Goal: Information Seeking & Learning: Find specific fact

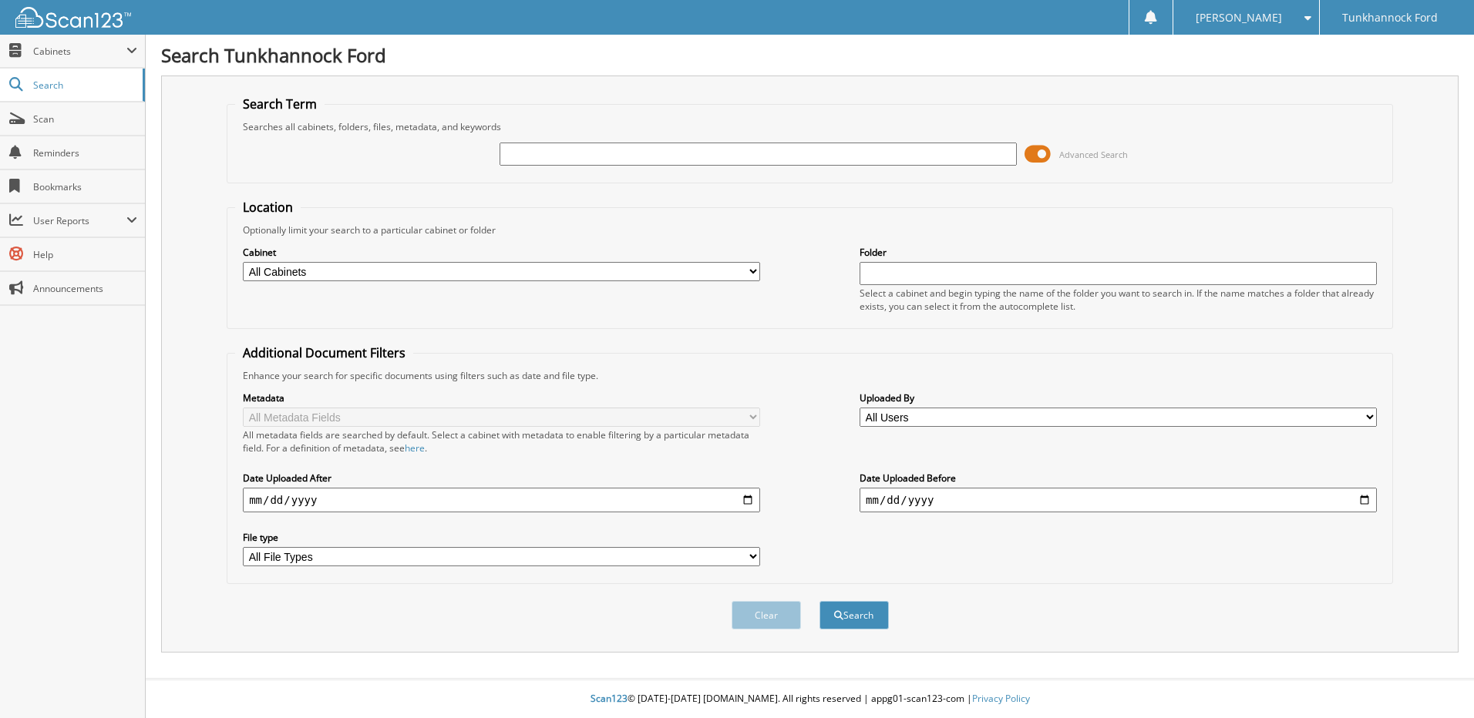
click at [690, 152] on input "text" at bounding box center [758, 154] width 517 height 23
drag, startPoint x: 690, startPoint y: 152, endPoint x: 641, endPoint y: 160, distance: 49.2
click at [641, 160] on input "text" at bounding box center [758, 154] width 517 height 23
type input "1FTFW1E8XPFA21314"
click at [819, 601] on button "Search" at bounding box center [853, 615] width 69 height 29
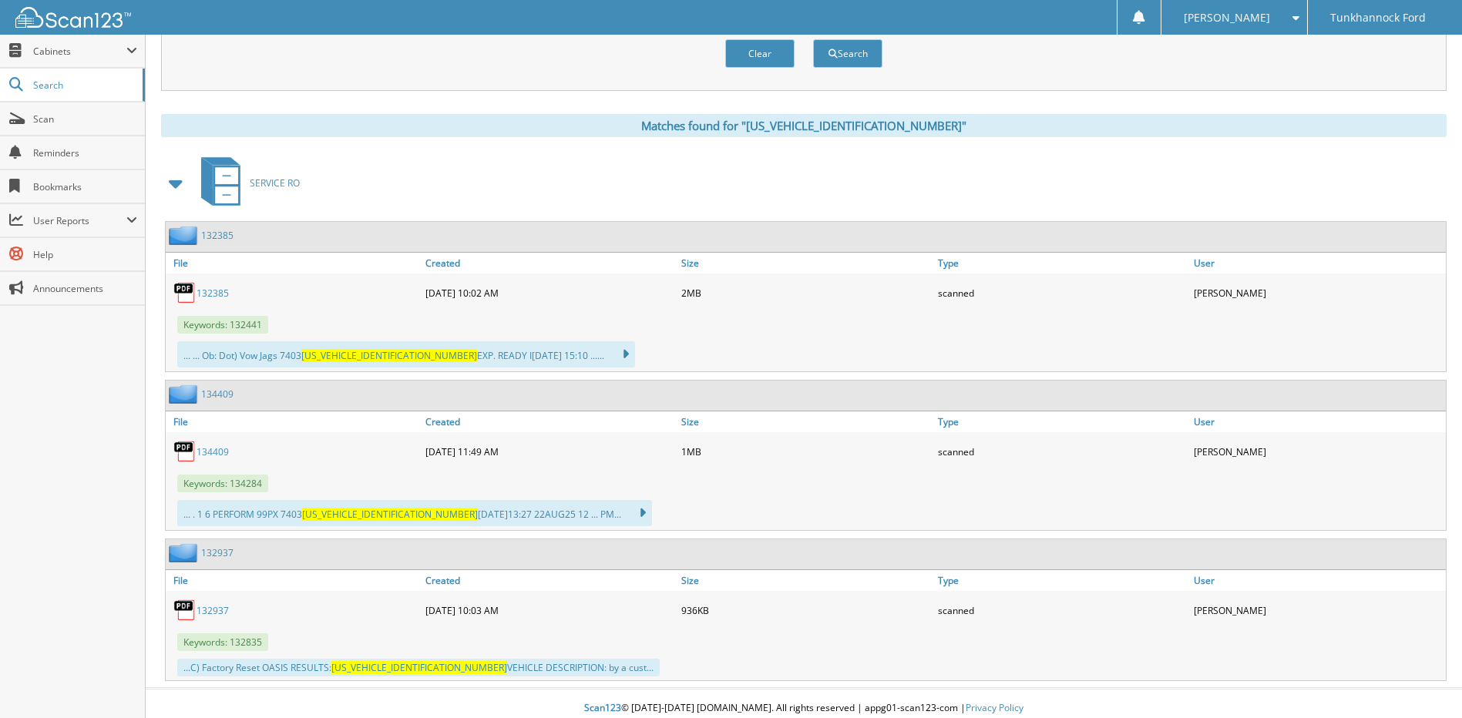
scroll to position [572, 0]
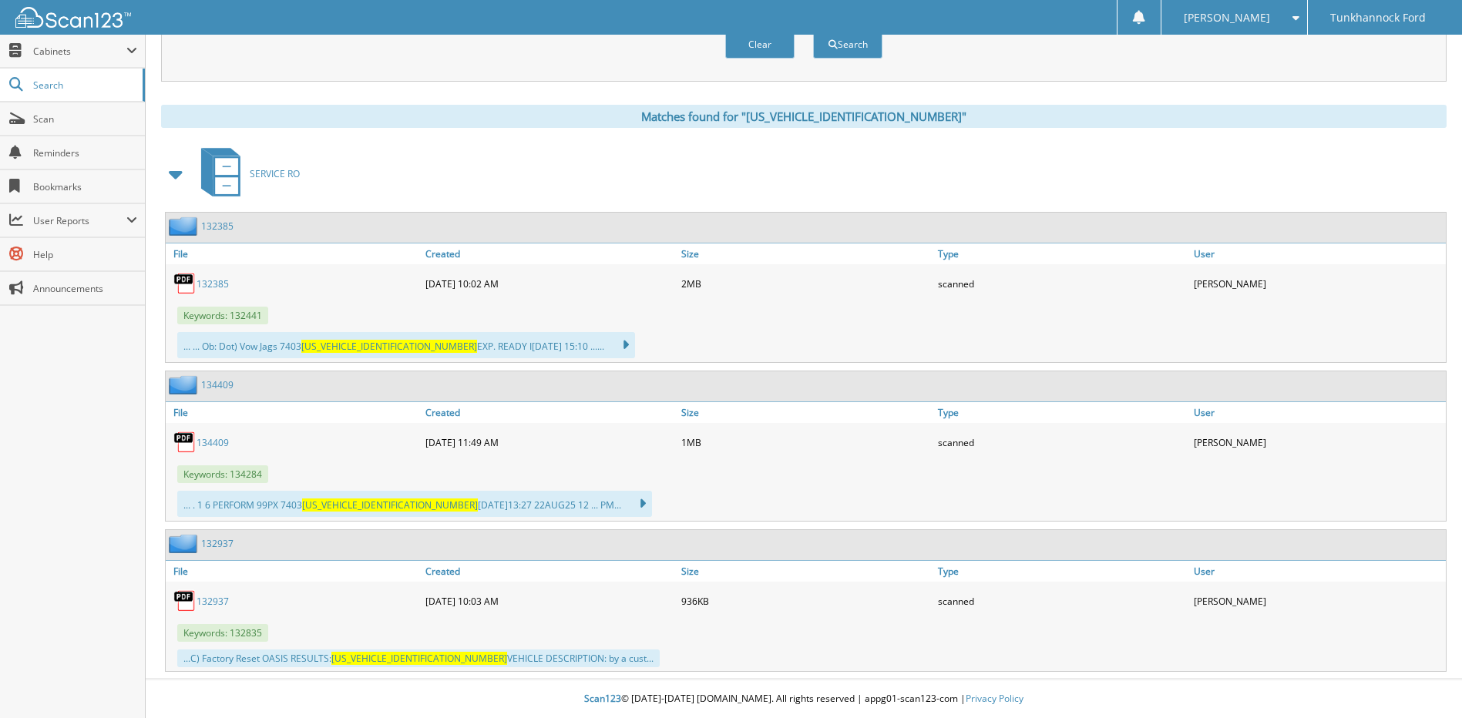
click at [214, 443] on link "134409" at bounding box center [213, 442] width 32 height 13
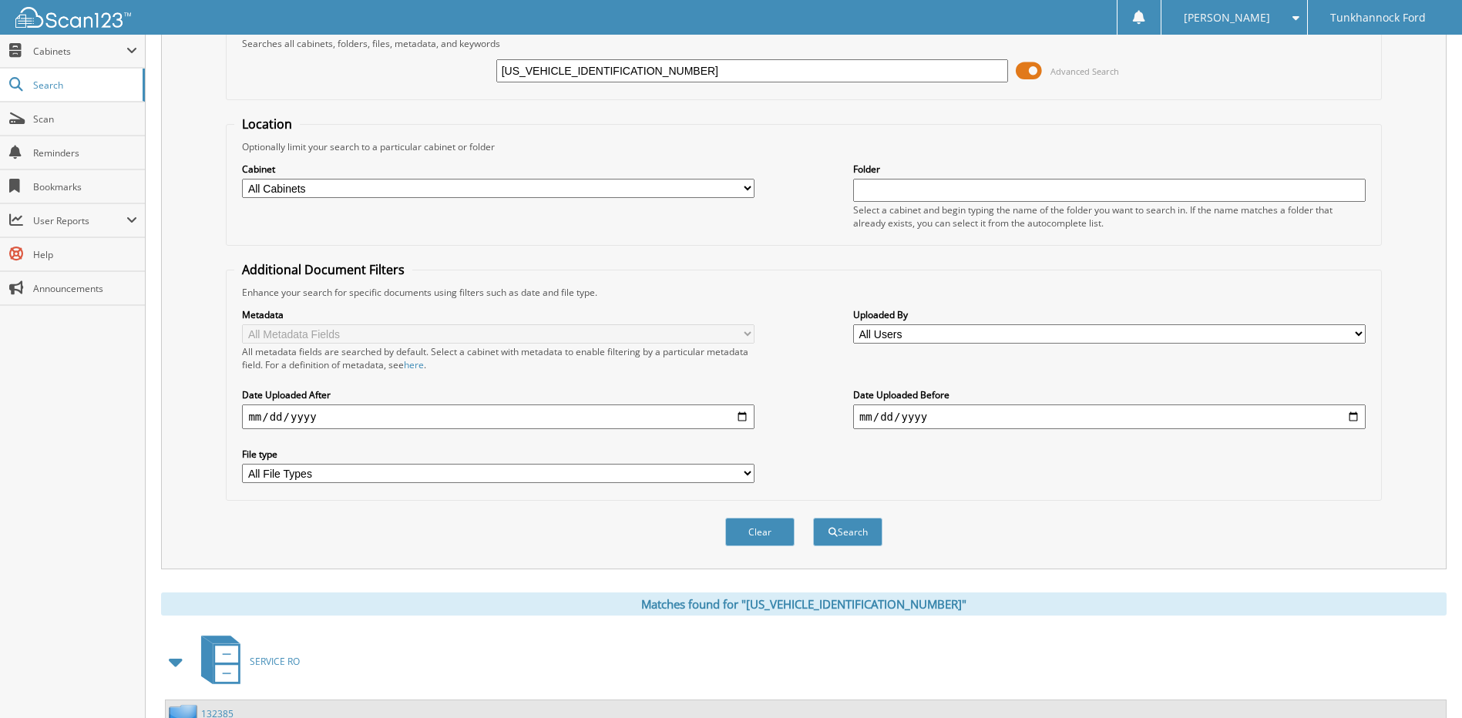
scroll to position [0, 0]
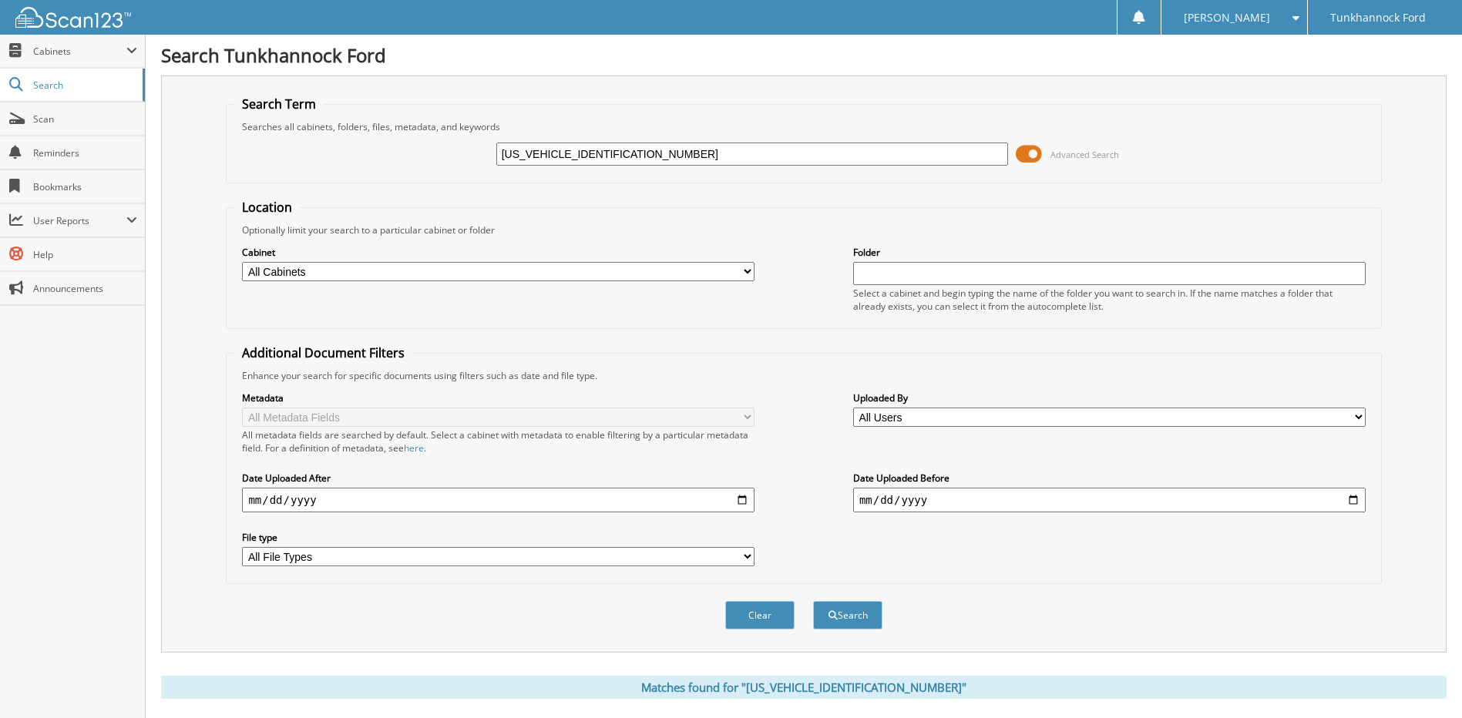
drag, startPoint x: 736, startPoint y: 166, endPoint x: 330, endPoint y: 137, distance: 407.3
click at [330, 137] on div "1FTFW1E8XPFA21314 Advanced Search" at bounding box center [803, 154] width 1139 height 42
drag, startPoint x: 672, startPoint y: 156, endPoint x: 282, endPoint y: 146, distance: 390.2
click at [303, 148] on div "1FTFW1E8XPFA21314 Advanced Search" at bounding box center [803, 154] width 1139 height 42
paste input "[US_VEHICLE_IDENTIFICATION_NUMBER]"
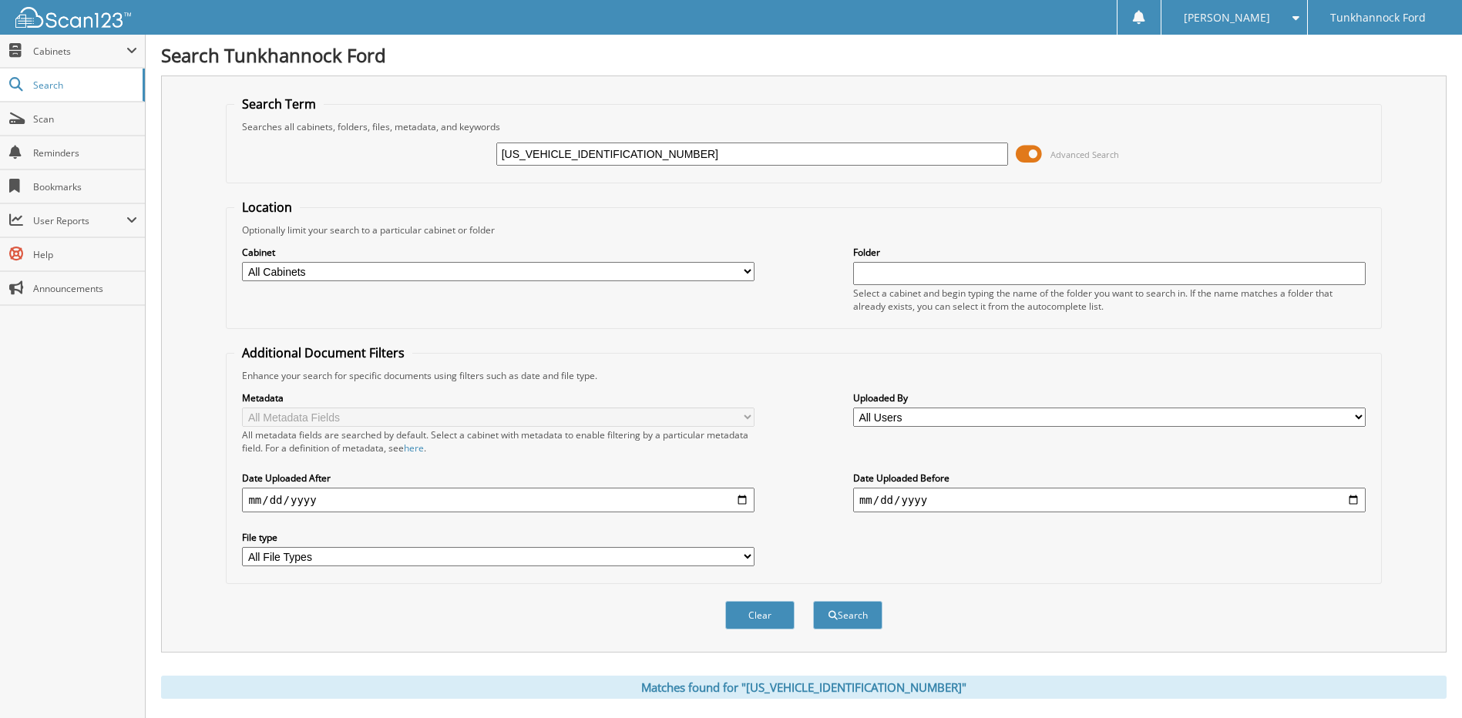
type input "[US_VEHICLE_IDENTIFICATION_NUMBER]"
click at [813, 601] on button "Search" at bounding box center [847, 615] width 69 height 29
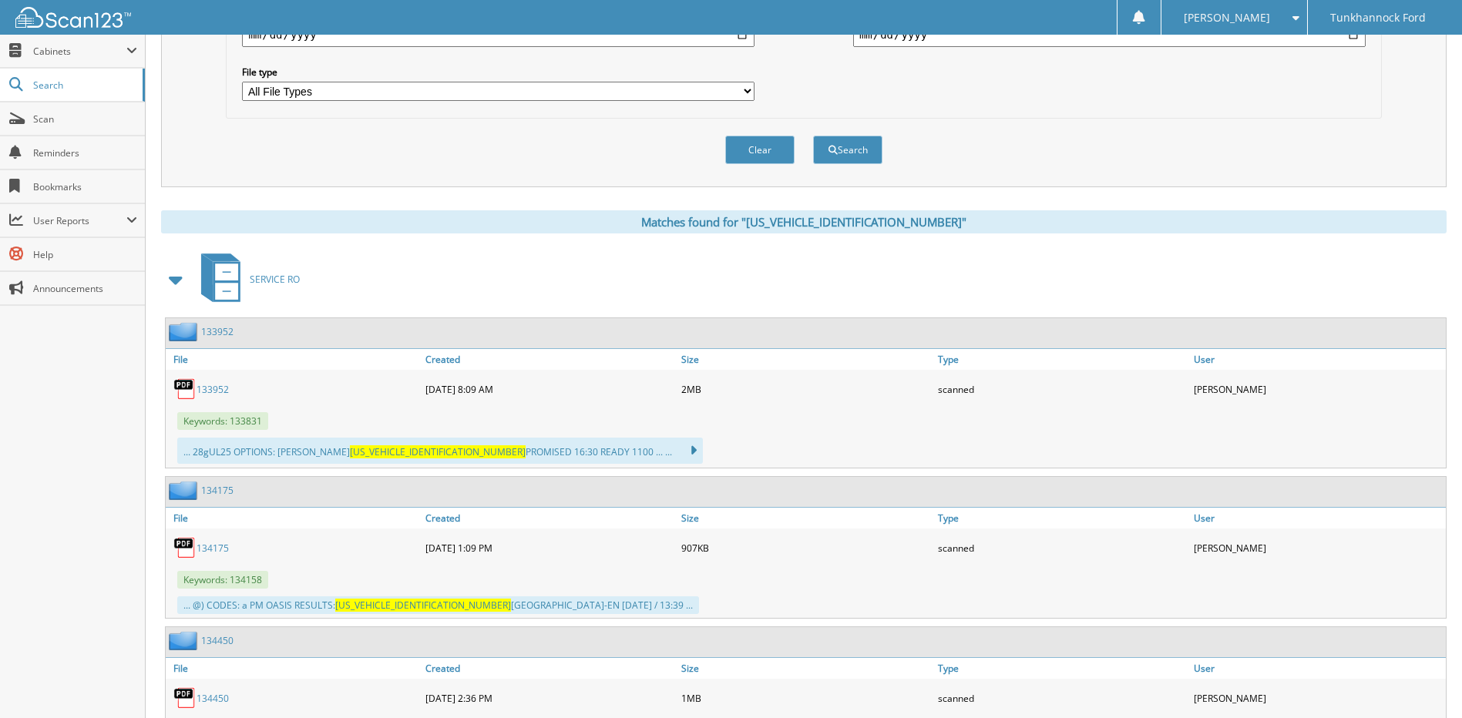
scroll to position [564, 0]
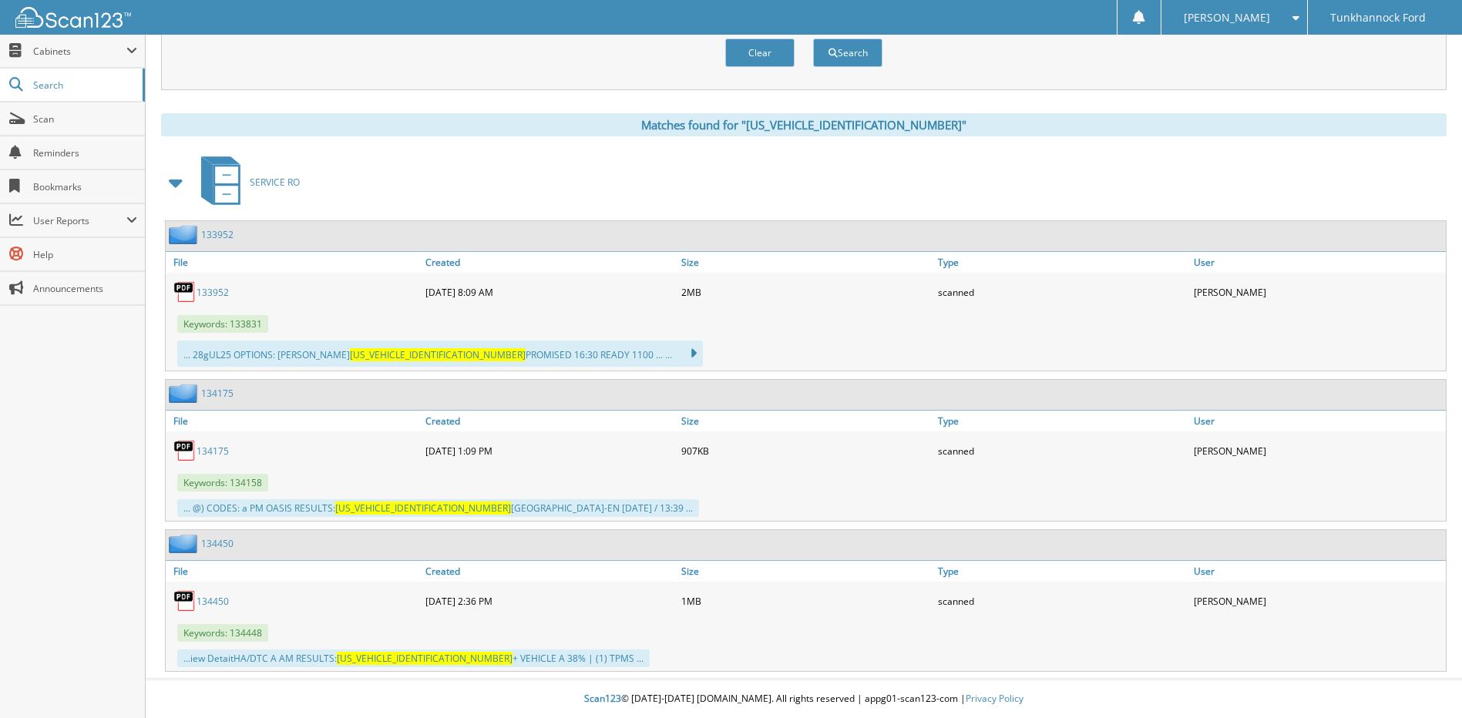
click at [217, 600] on link "134450" at bounding box center [213, 601] width 32 height 13
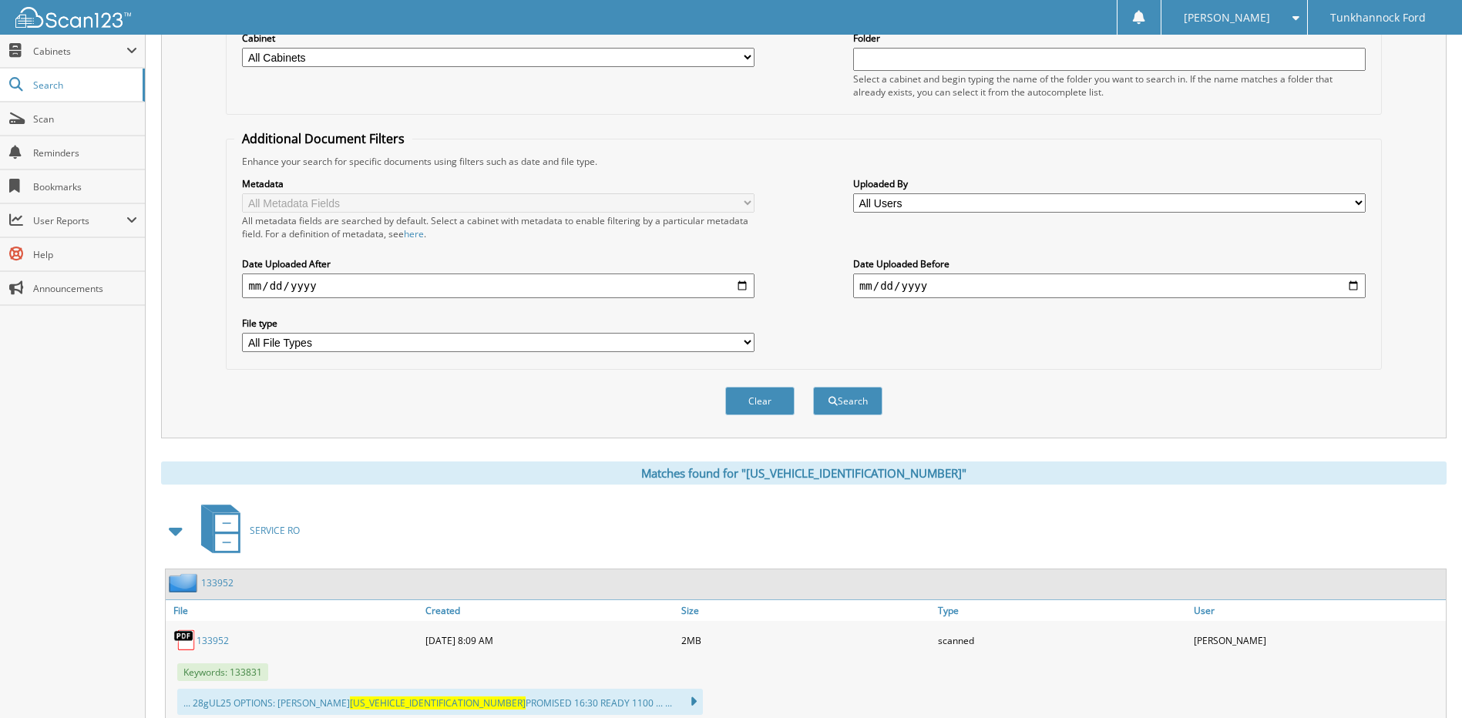
scroll to position [101, 0]
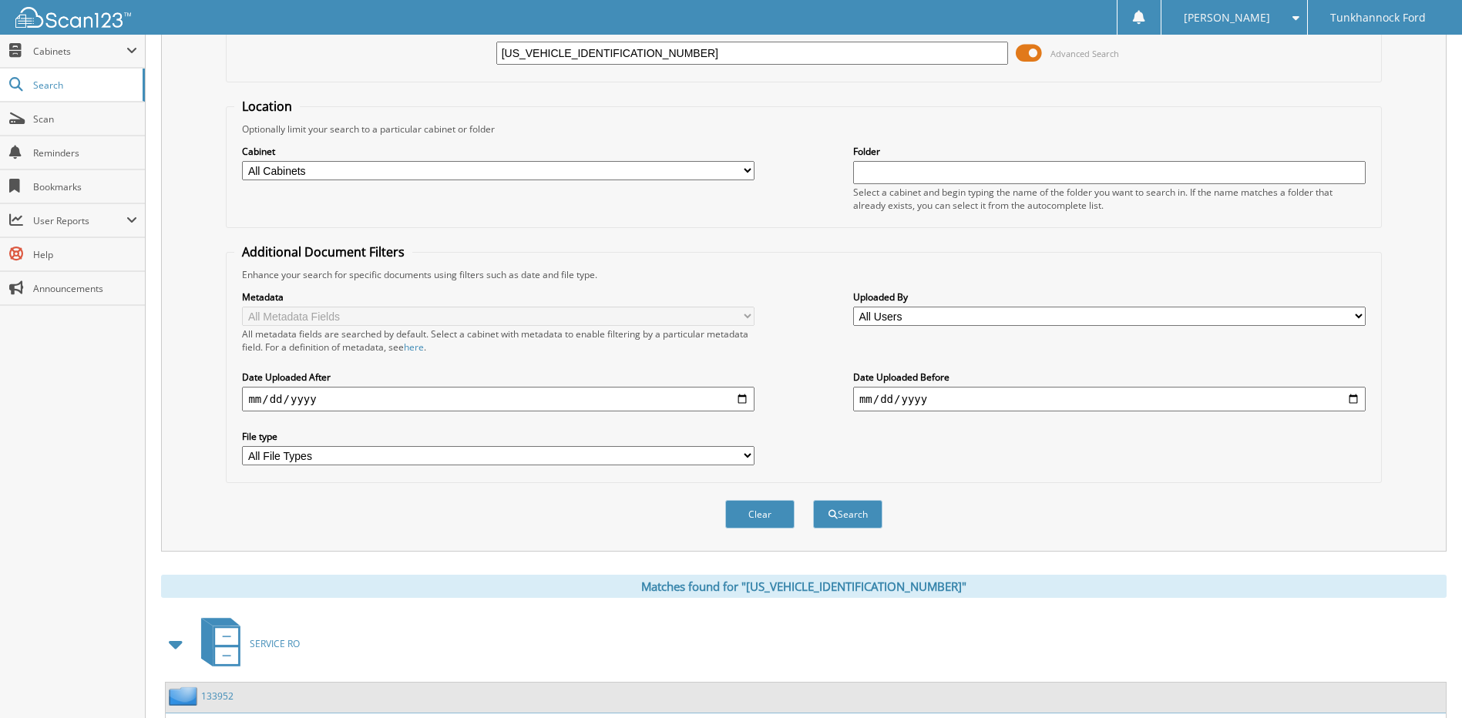
click at [655, 52] on input "[US_VEHICLE_IDENTIFICATION_NUMBER]" at bounding box center [752, 53] width 513 height 23
type input "[PERSON_NAME]"
click at [813, 500] on button "Search" at bounding box center [847, 514] width 69 height 29
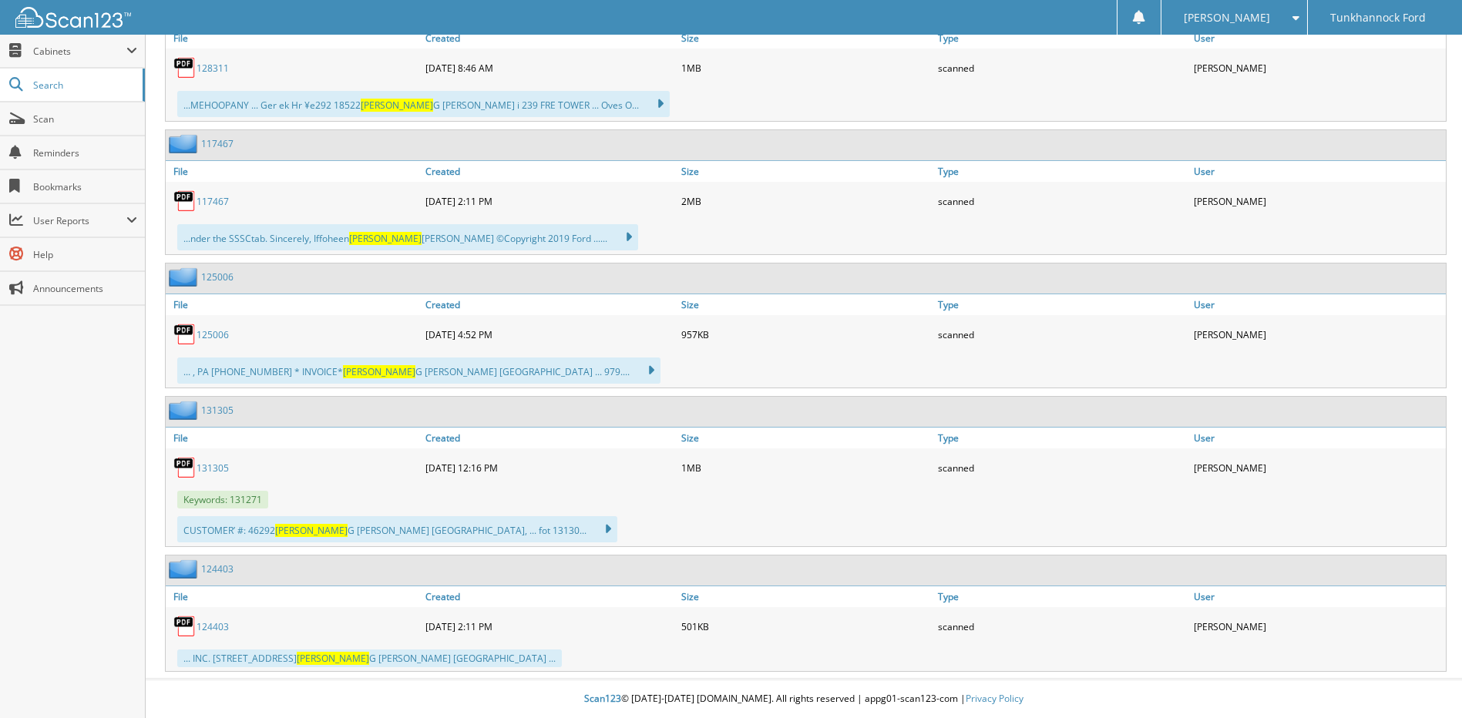
scroll to position [788, 0]
click at [220, 467] on link "131305" at bounding box center [213, 468] width 32 height 13
